Goal: Check status: Check status

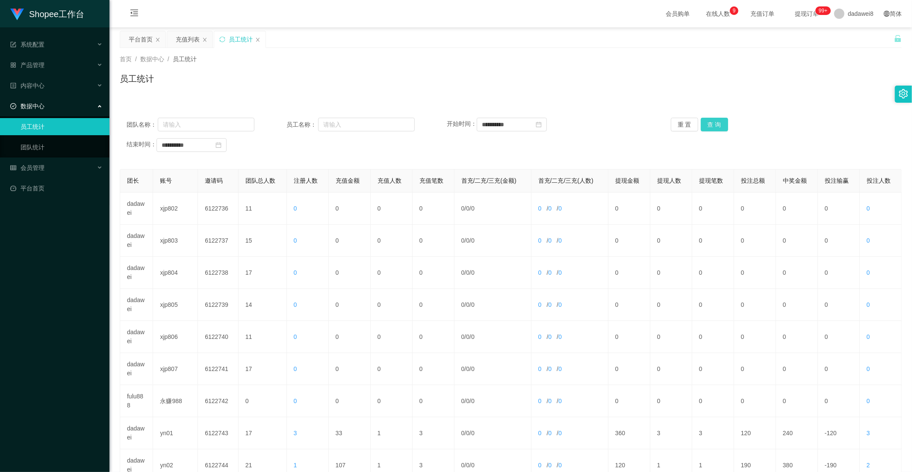
scroll to position [95, 0]
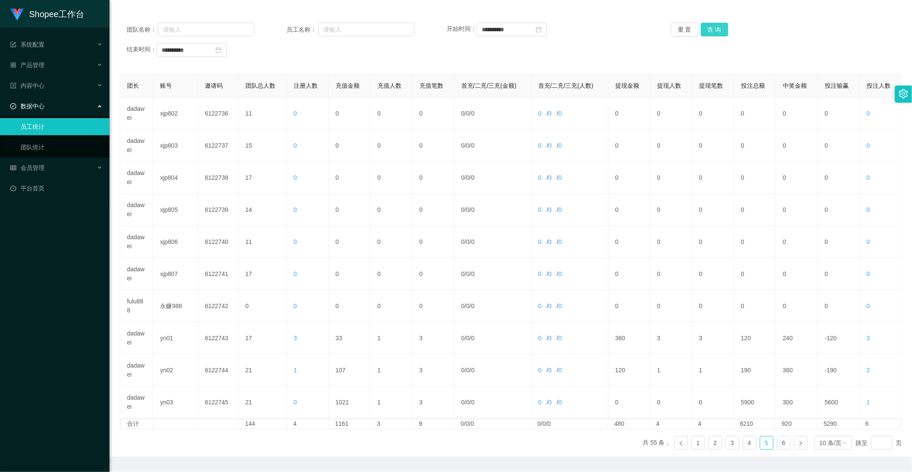
click at [709, 28] on button "查 询" at bounding box center [714, 30] width 27 height 14
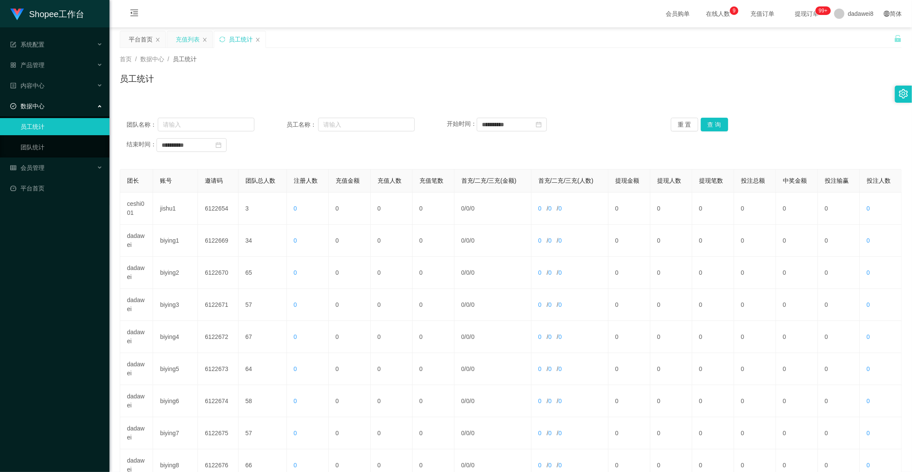
click at [193, 43] on div "充值列表" at bounding box center [188, 39] width 24 height 16
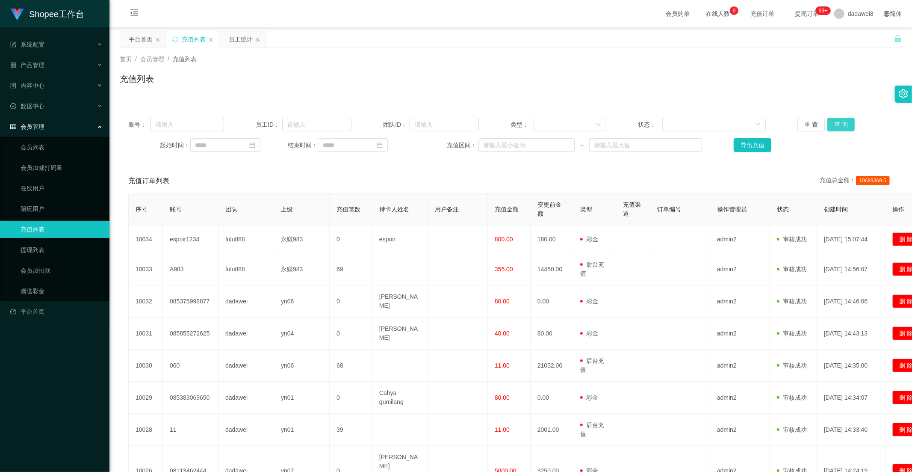
click at [842, 124] on button "查 询" at bounding box center [840, 125] width 27 height 14
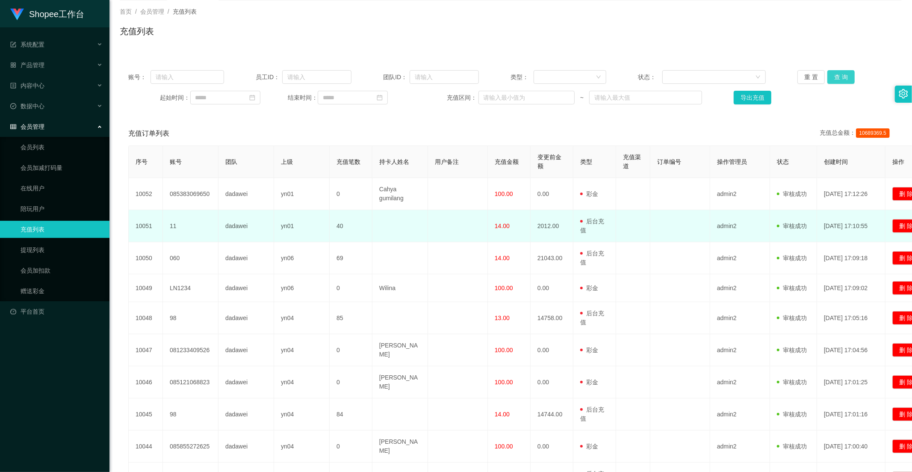
scroll to position [133, 0]
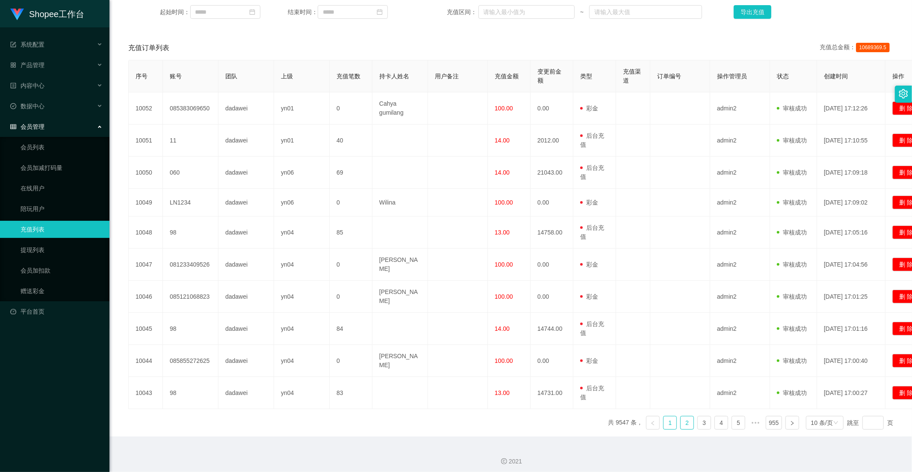
click at [681, 417] on link "2" at bounding box center [687, 422] width 13 height 13
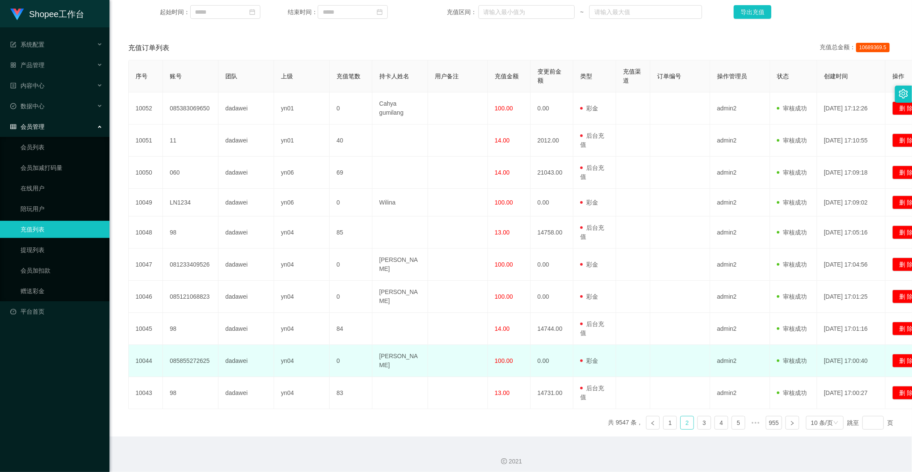
scroll to position [124, 0]
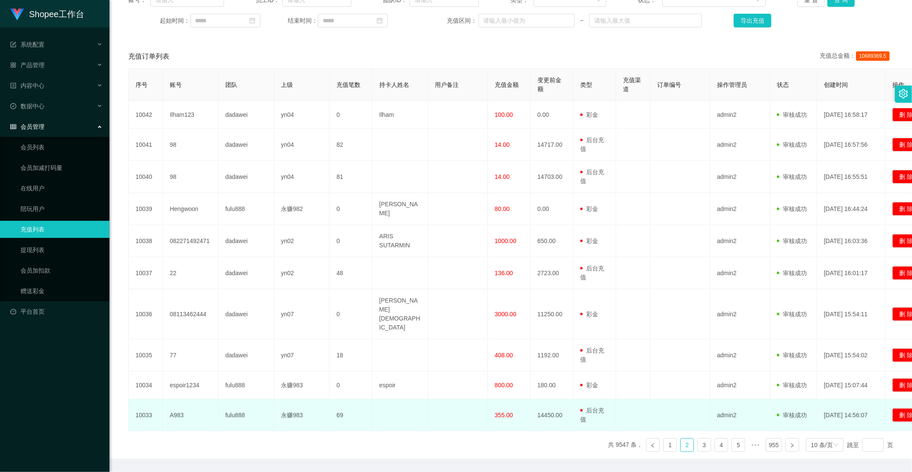
click at [500, 411] on span "355.00" at bounding box center [504, 414] width 18 height 7
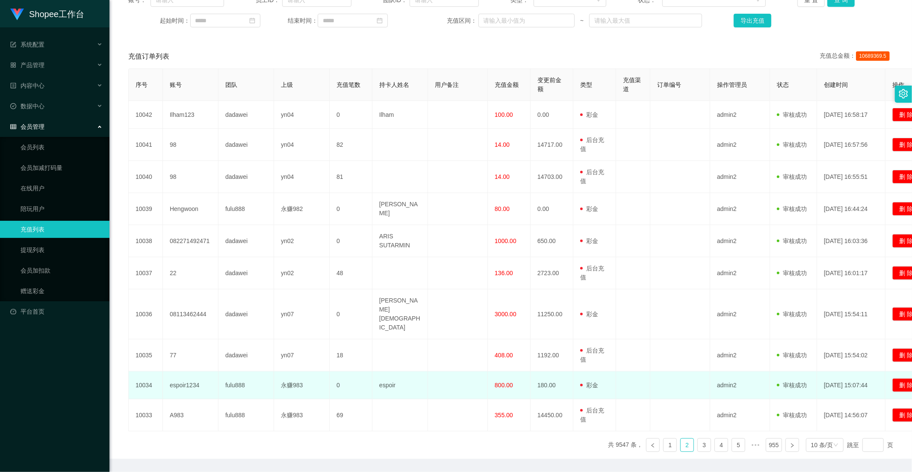
click at [502, 371] on td "800.00" at bounding box center [509, 385] width 43 height 28
click at [504, 371] on td "800.00" at bounding box center [509, 385] width 43 height 28
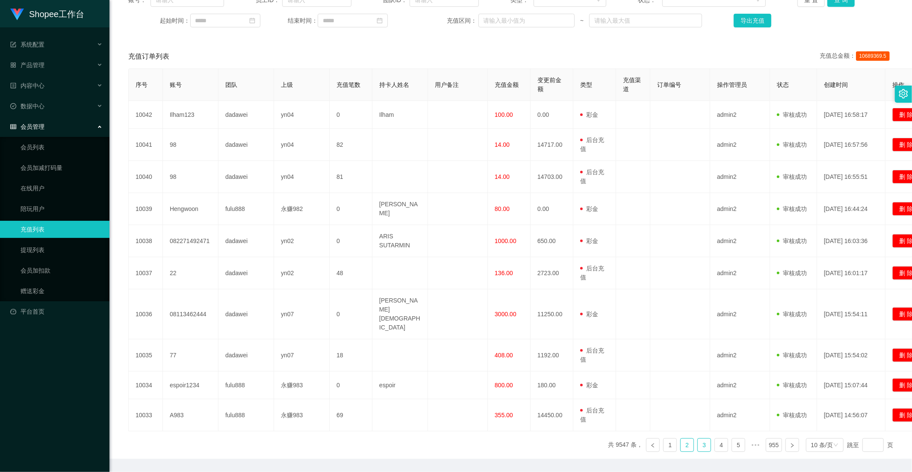
click at [698, 438] on link "3" at bounding box center [704, 444] width 13 height 13
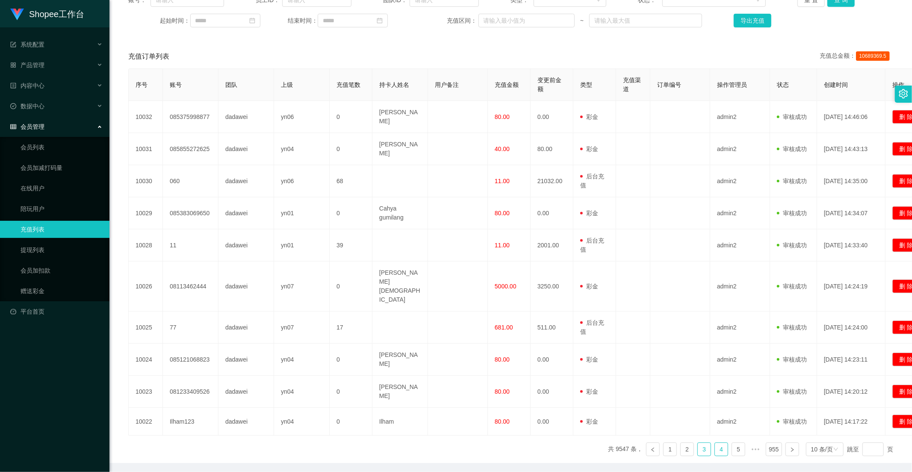
click at [715, 442] on link "4" at bounding box center [721, 448] width 13 height 13
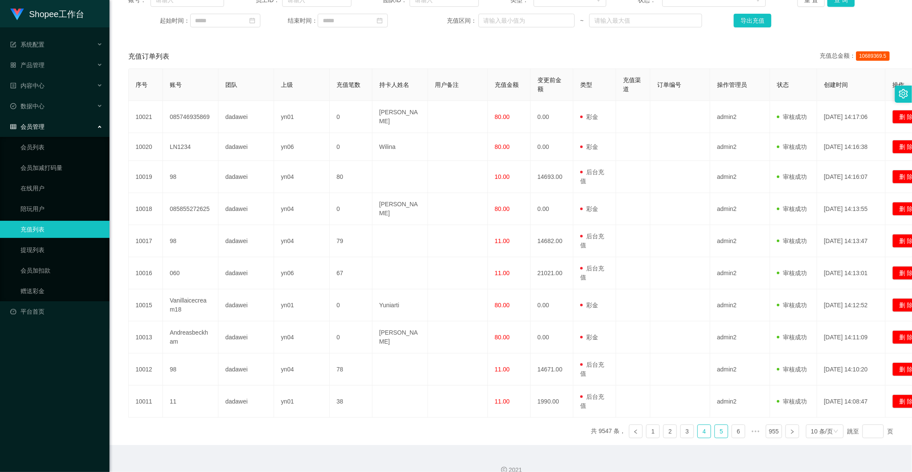
click at [717, 430] on link "5" at bounding box center [721, 430] width 13 height 13
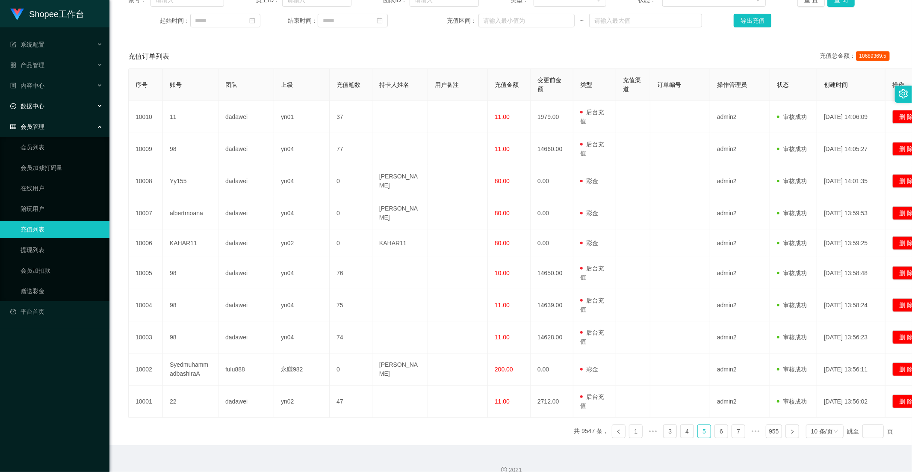
scroll to position [0, 0]
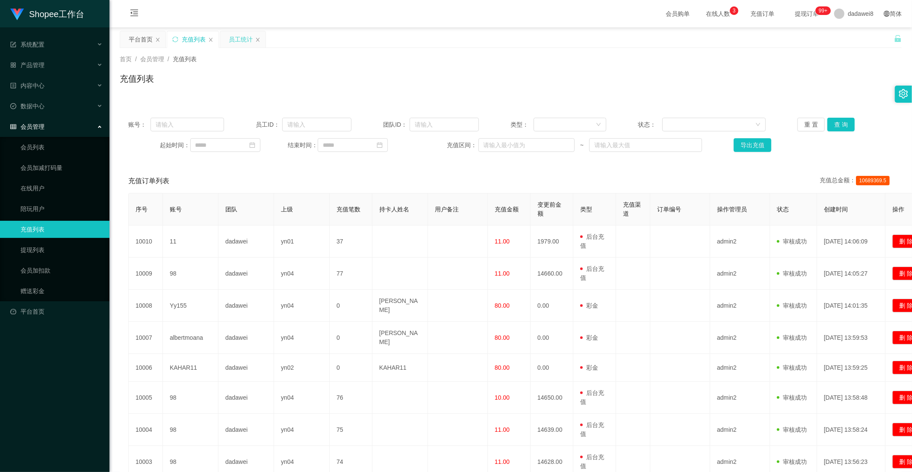
click at [243, 41] on div "员工统计" at bounding box center [241, 39] width 24 height 16
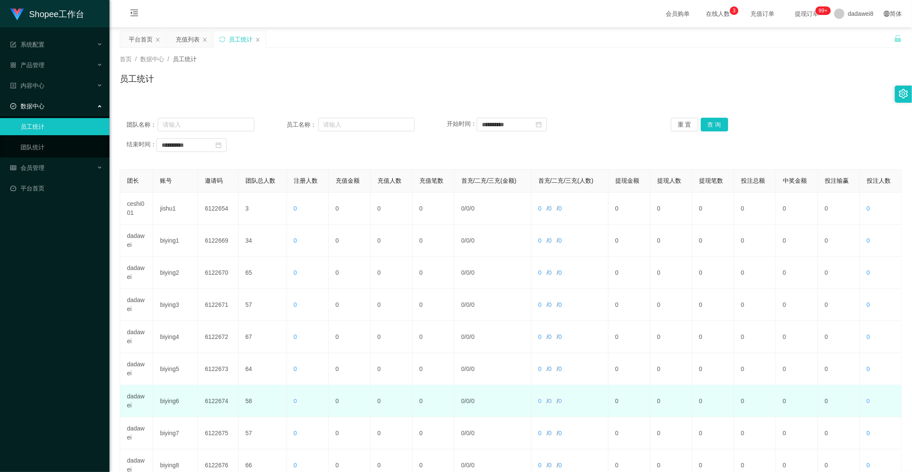
scroll to position [120, 0]
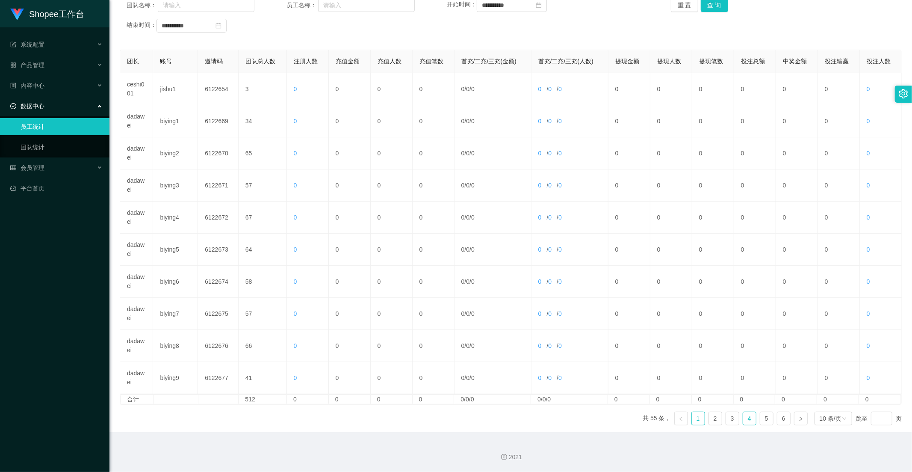
click at [743, 416] on link "4" at bounding box center [749, 418] width 13 height 13
click at [760, 416] on link "5" at bounding box center [766, 418] width 13 height 13
click at [777, 417] on link "6" at bounding box center [783, 418] width 13 height 13
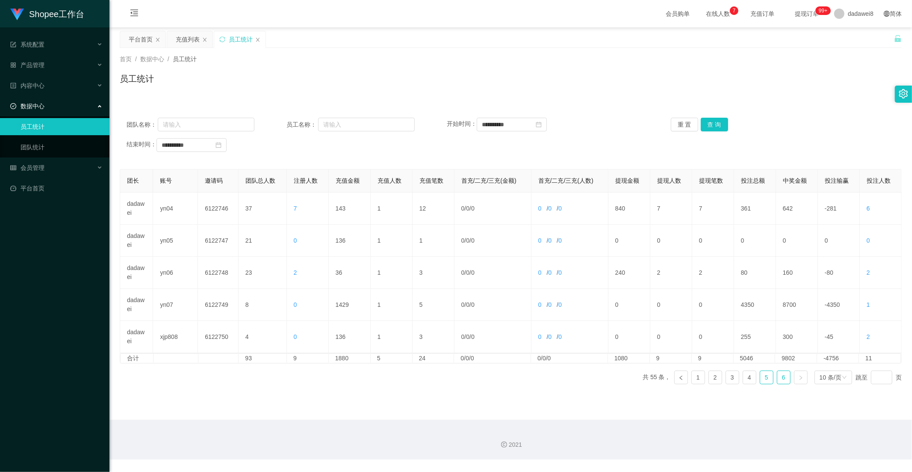
click at [760, 378] on link "5" at bounding box center [766, 377] width 13 height 13
